Goal: Find specific page/section: Find specific page/section

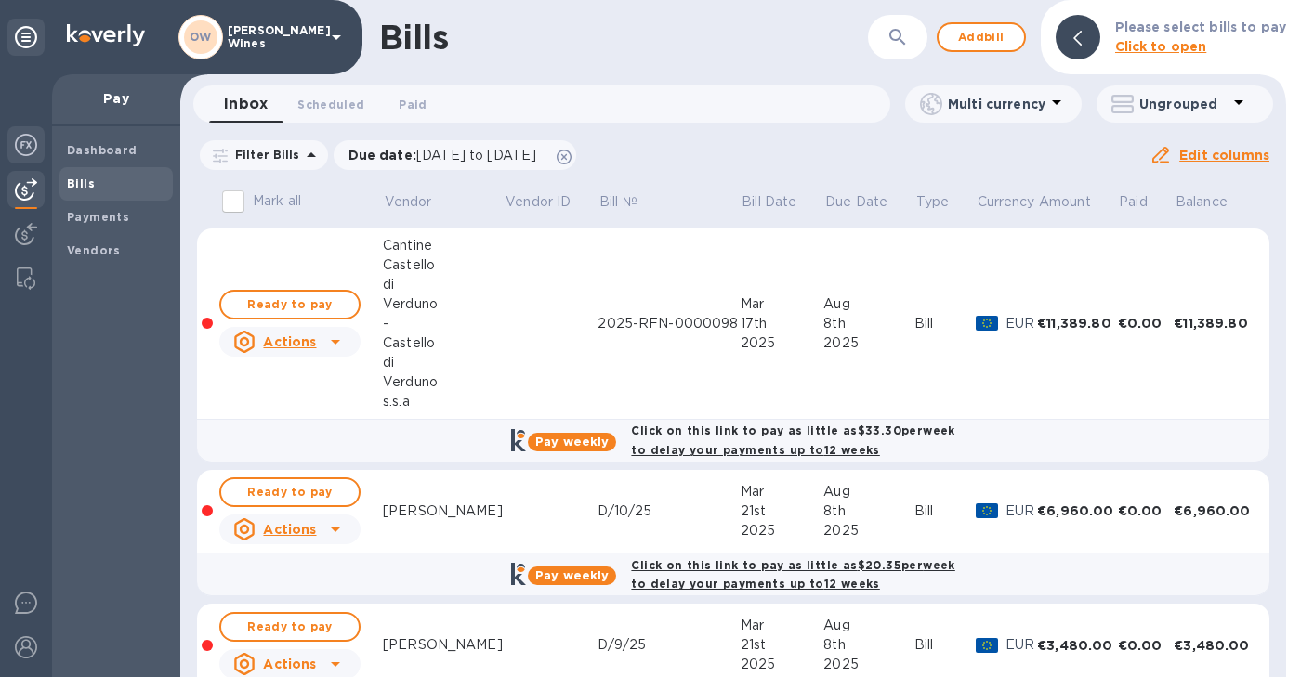
click at [30, 140] on img at bounding box center [26, 145] width 22 height 22
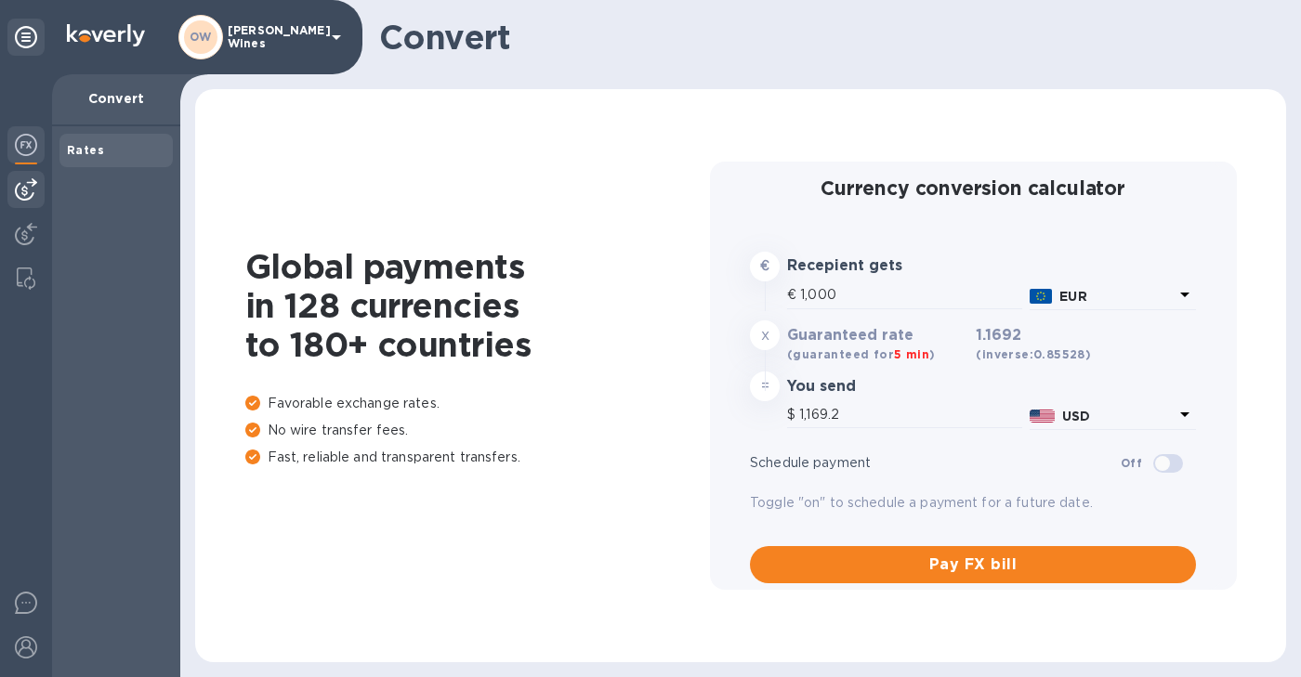
click at [26, 182] on img at bounding box center [26, 189] width 22 height 22
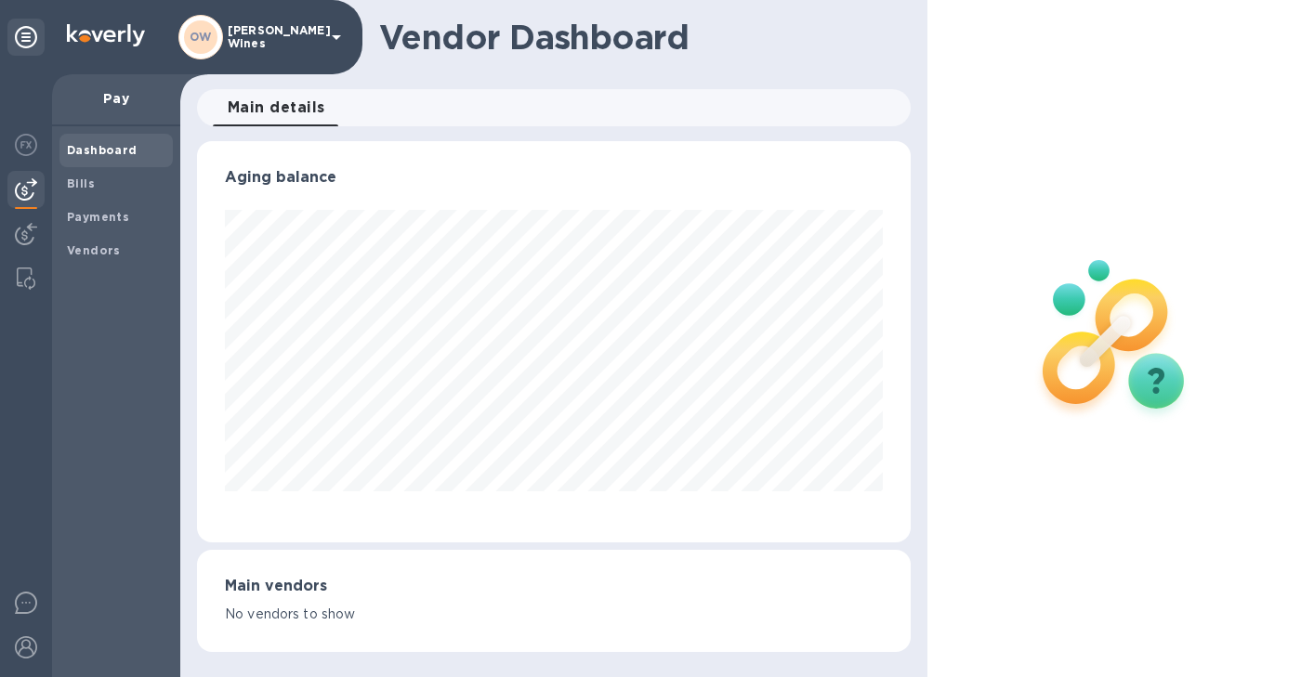
scroll to position [401, 714]
click at [91, 250] on b "Vendors" at bounding box center [94, 250] width 54 height 14
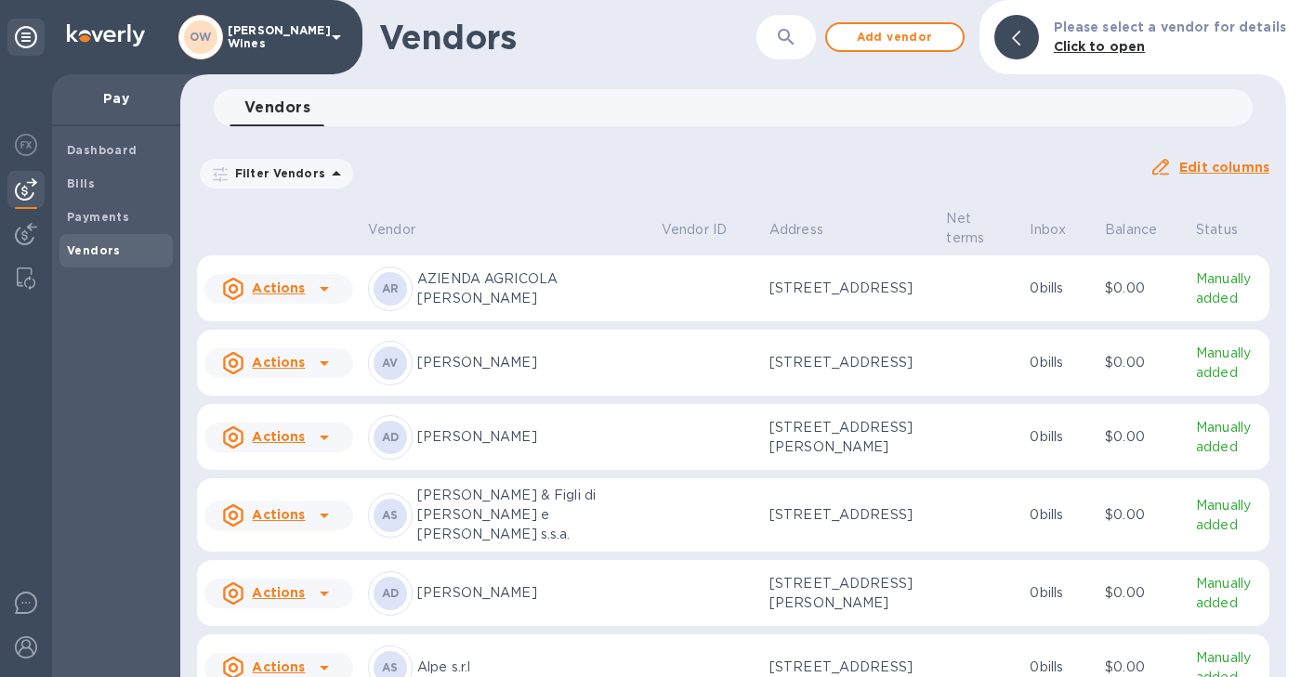
click at [788, 42] on icon "button" at bounding box center [786, 37] width 22 height 22
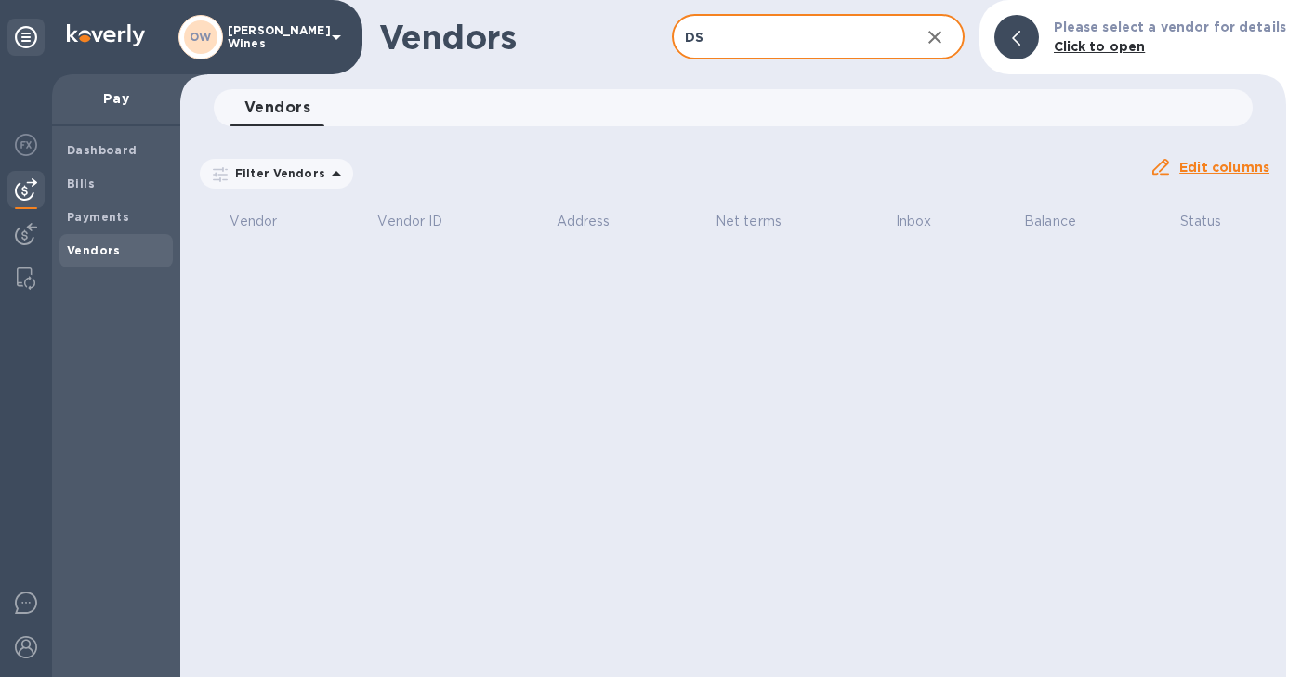
type input "DS"
